Goal: Transaction & Acquisition: Purchase product/service

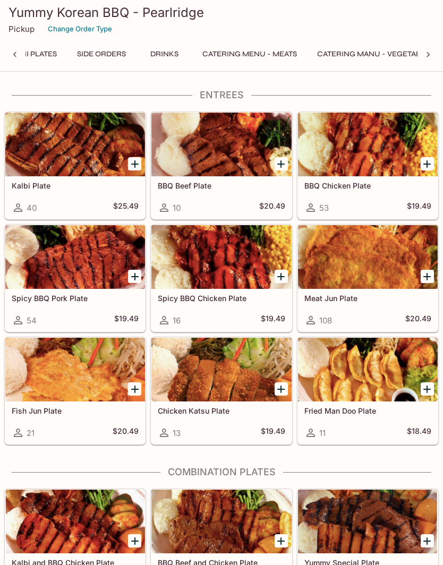
scroll to position [0, 533]
click at [265, 56] on button "Catering Menu - Meats" at bounding box center [248, 54] width 106 height 15
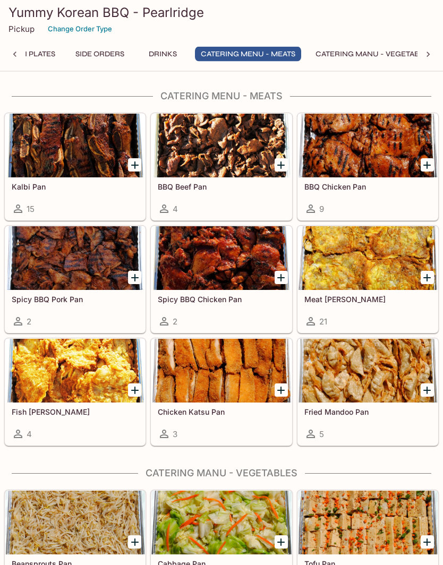
scroll to position [2603, 0]
click at [360, 162] on div at bounding box center [368, 146] width 140 height 64
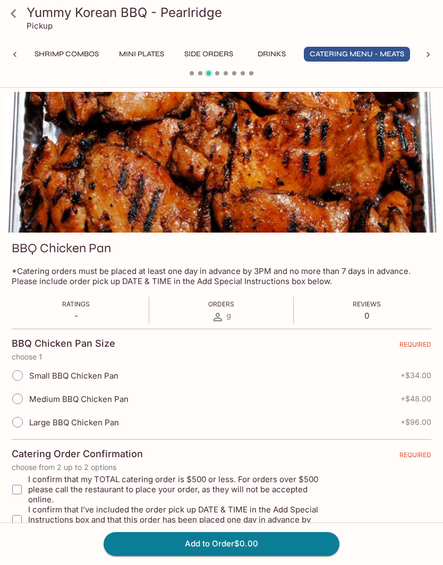
click at [19, 12] on icon at bounding box center [13, 13] width 19 height 19
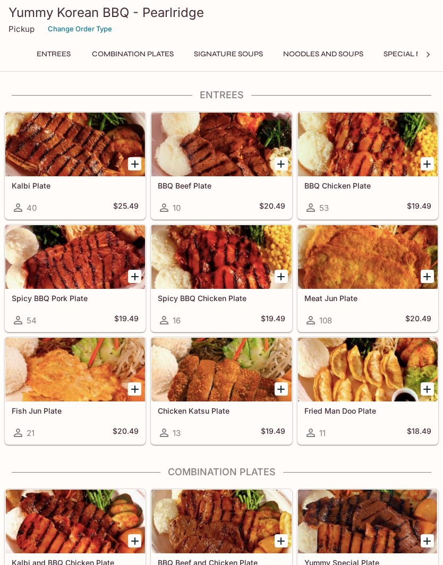
click at [393, 279] on div at bounding box center [368, 257] width 140 height 64
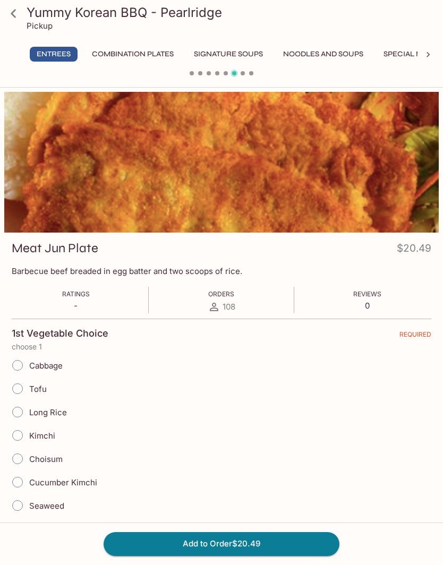
click at [20, 12] on icon at bounding box center [13, 13] width 19 height 19
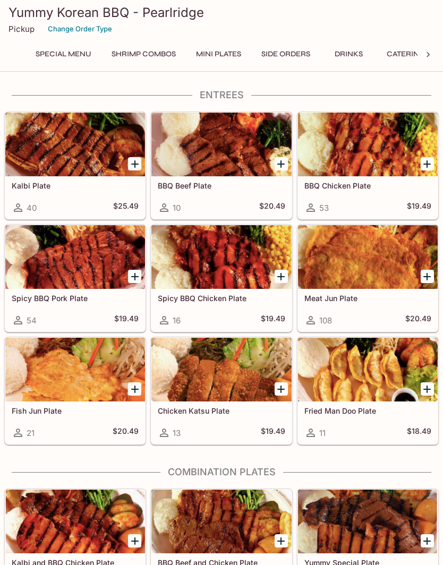
scroll to position [0, 349]
click at [294, 51] on button "Side Orders" at bounding box center [284, 54] width 61 height 15
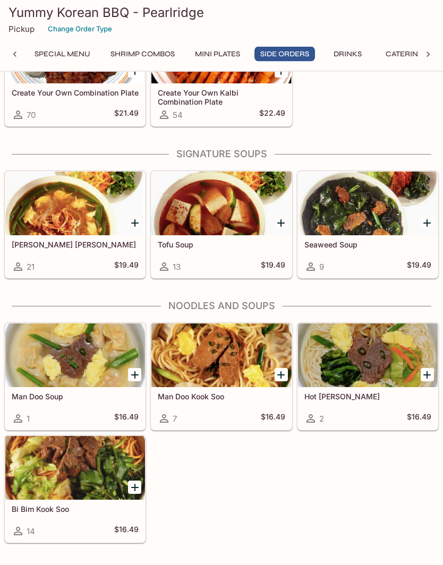
scroll to position [1962, 0]
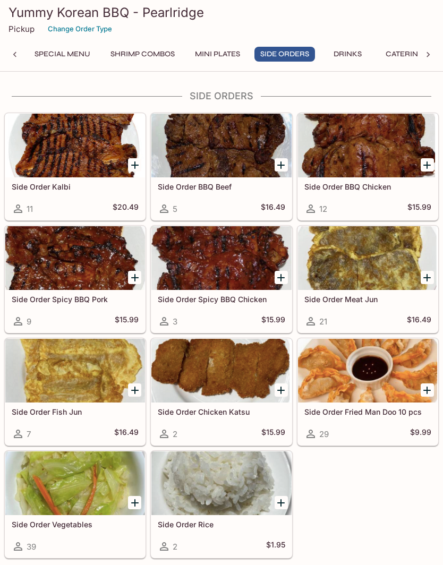
click at [369, 271] on div at bounding box center [368, 258] width 140 height 64
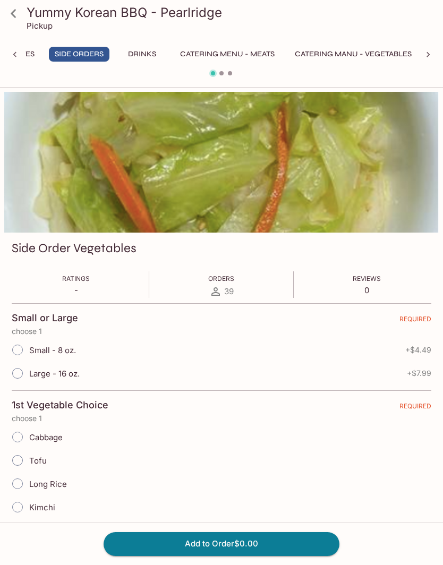
scroll to position [0, 563]
click at [252, 48] on button "Catering Menu - Meats" at bounding box center [227, 54] width 106 height 15
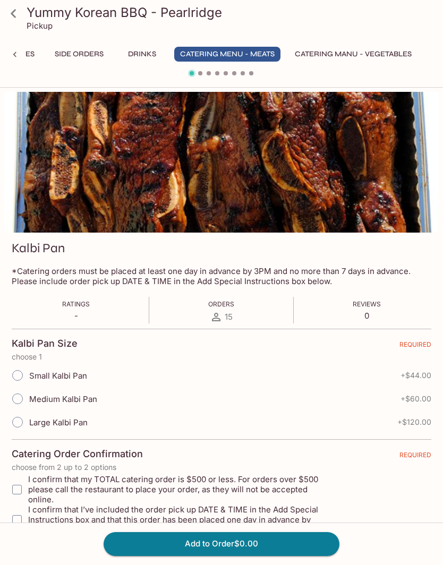
click at [259, 58] on button "Catering Menu - Meats" at bounding box center [227, 54] width 106 height 15
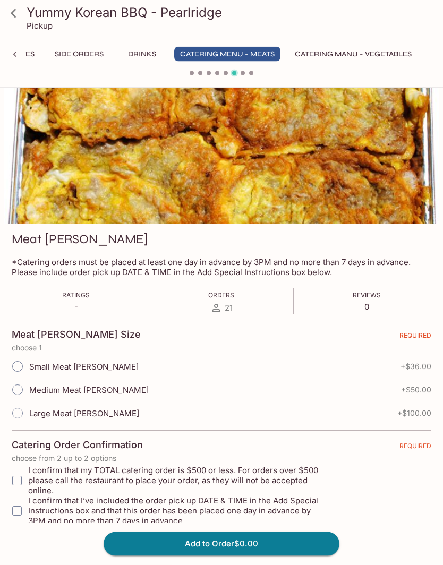
scroll to position [9, 0]
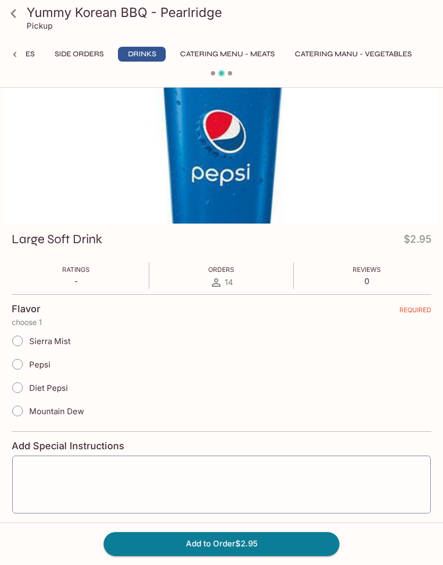
click at [226, 47] on button "Catering Menu - Meats" at bounding box center [227, 54] width 106 height 15
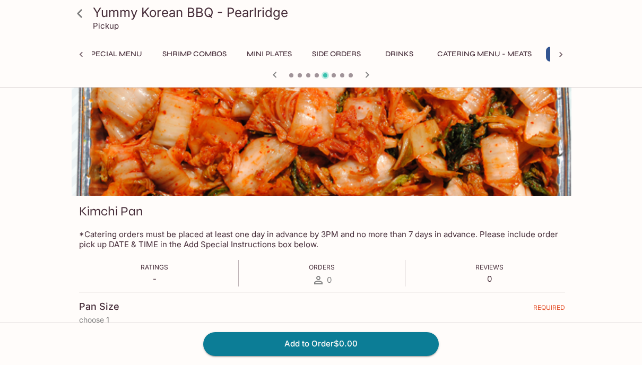
scroll to position [36, 0]
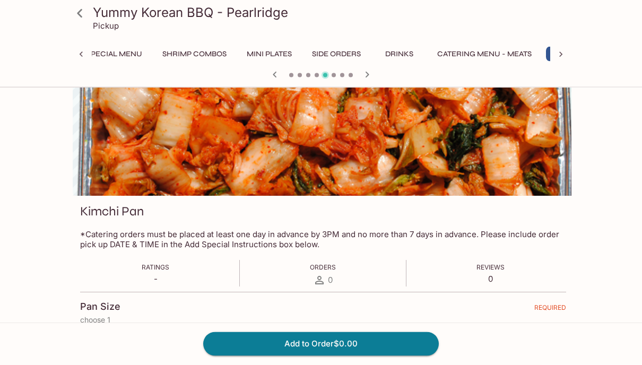
click at [442, 54] on button "Catering Menu - Meats" at bounding box center [485, 54] width 106 height 15
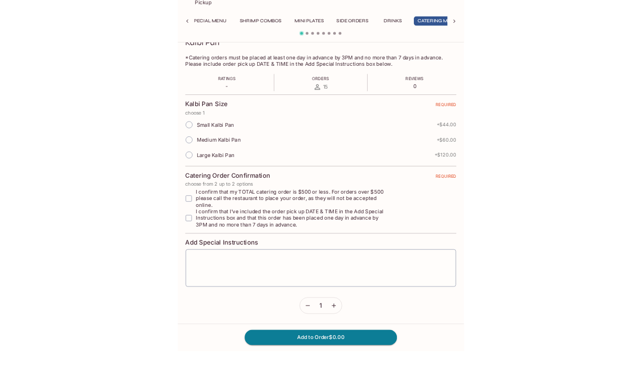
scroll to position [166, 0]
